Goal: Find specific page/section: Find specific page/section

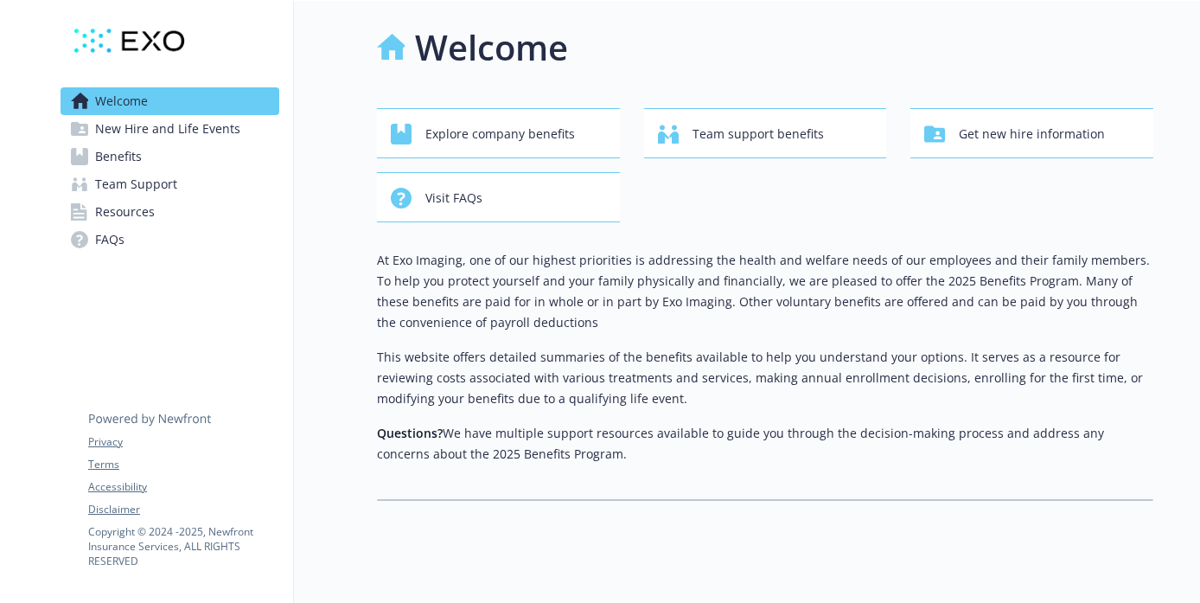
click at [132, 211] on span "Resources" at bounding box center [125, 212] width 60 height 28
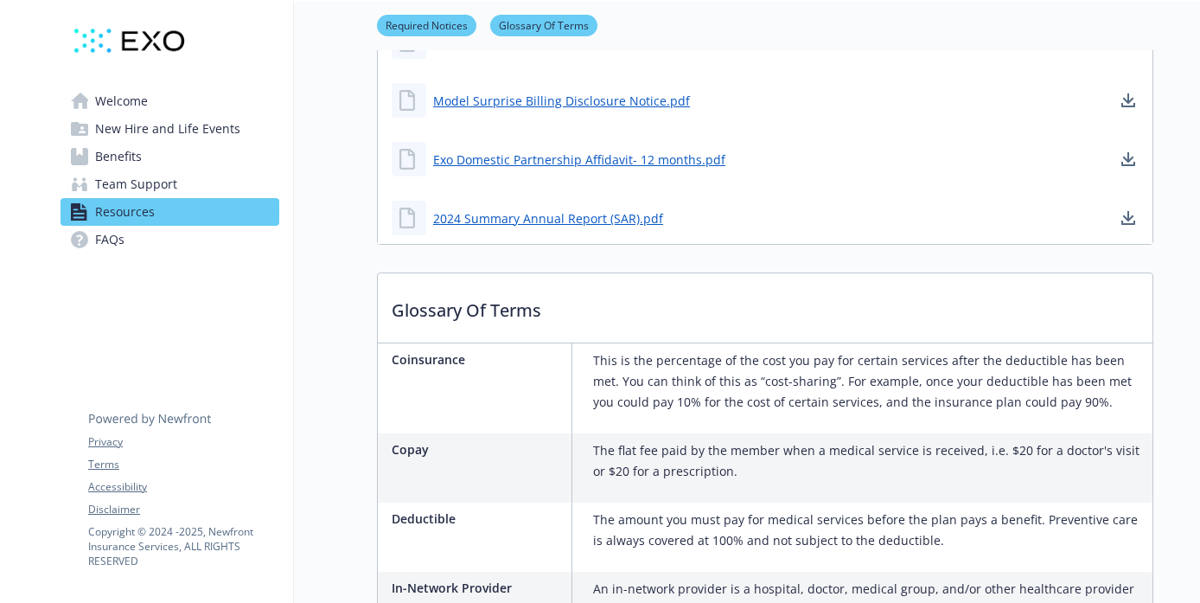
scroll to position [915, 0]
